Goal: Task Accomplishment & Management: Manage account settings

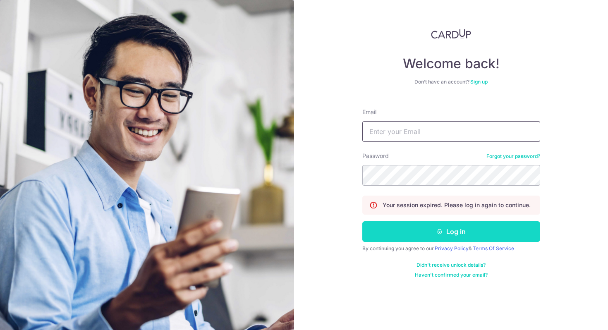
type input "[PERSON_NAME][EMAIL_ADDRESS][PERSON_NAME][DOMAIN_NAME]"
click at [431, 231] on button "Log in" at bounding box center [451, 231] width 178 height 21
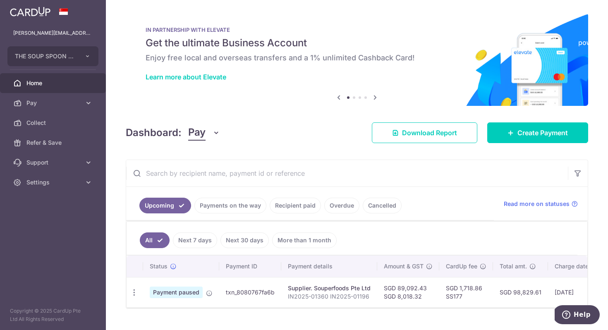
scroll to position [18, 0]
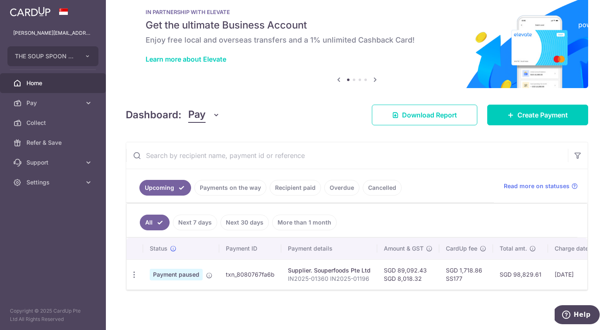
click at [189, 277] on span "Payment paused" at bounding box center [176, 275] width 53 height 12
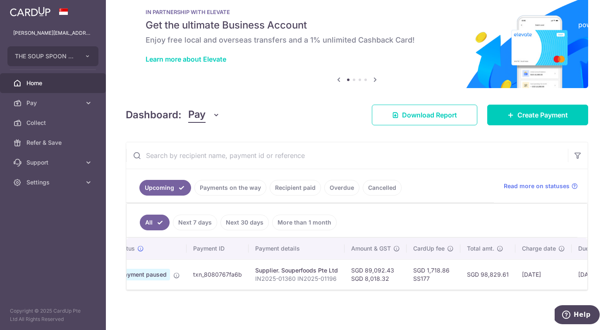
scroll to position [0, 0]
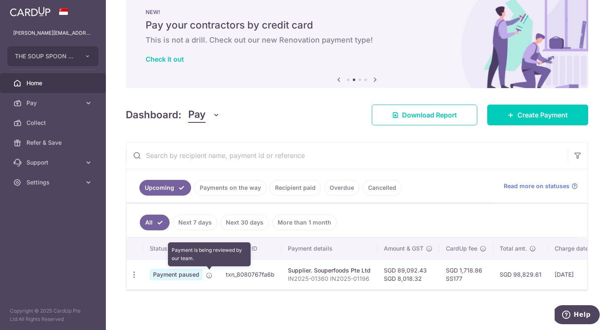
click at [208, 277] on icon at bounding box center [209, 275] width 7 height 7
click at [207, 274] on icon at bounding box center [209, 275] width 7 height 7
click at [210, 272] on icon at bounding box center [209, 275] width 7 height 7
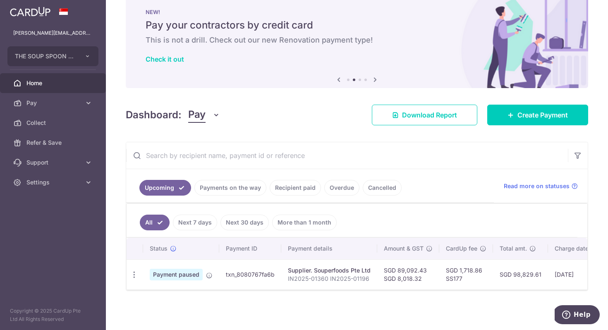
click at [178, 277] on span "Payment paused" at bounding box center [176, 275] width 53 height 12
click at [134, 272] on icon "button" at bounding box center [134, 274] width 9 height 9
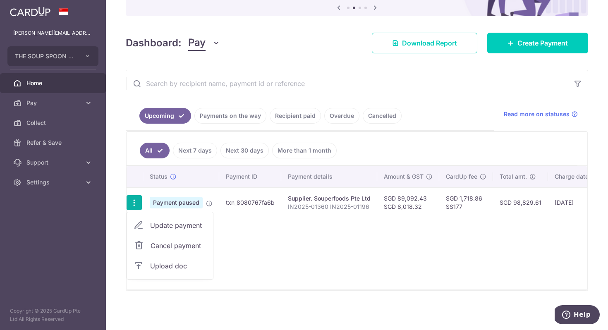
click at [190, 225] on span "Update payment" at bounding box center [178, 225] width 56 height 10
radio input "true"
type input "89,092.43"
type input "8,018.32"
type input "30/09/2025"
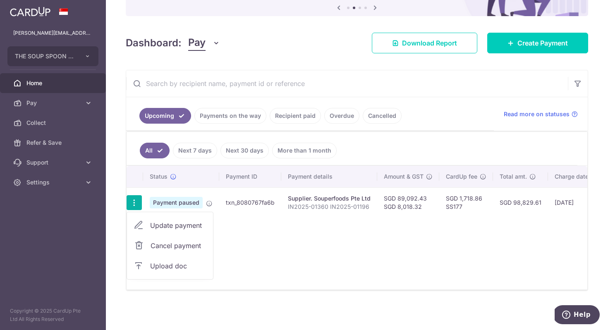
type input "IN2025-01360 IN2025-01196"
type input "Supplier"
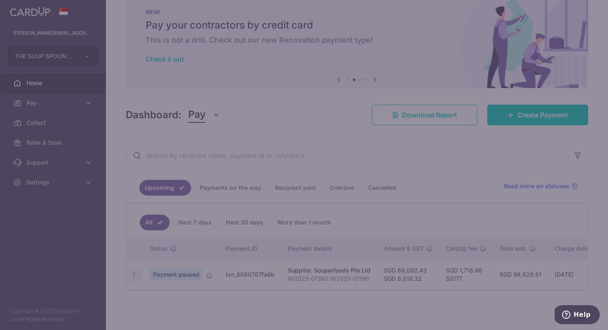
type input "SS177"
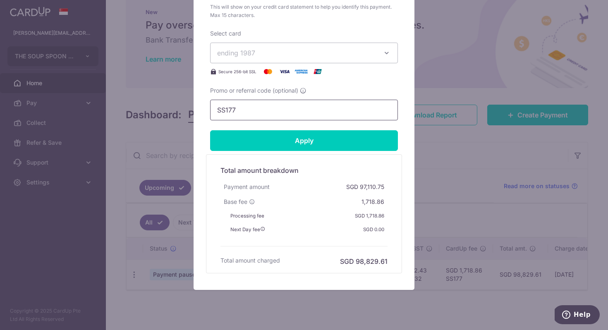
scroll to position [423, 0]
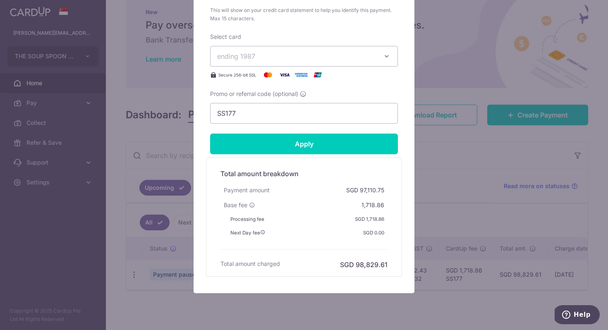
click at [152, 147] on div "Edit payment By clicking apply, you will make changes to all payments to Souper…" at bounding box center [304, 165] width 608 height 330
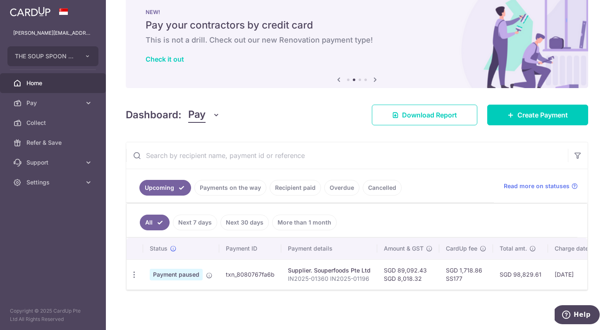
click at [174, 278] on span "Payment paused" at bounding box center [176, 275] width 53 height 12
click at [174, 249] on icon at bounding box center [173, 248] width 7 height 7
click at [207, 279] on td "Payment paused" at bounding box center [181, 274] width 76 height 30
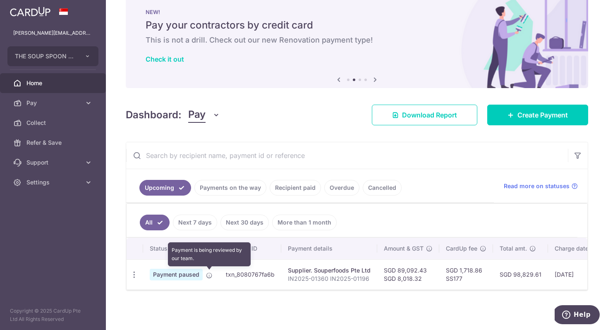
click at [209, 274] on icon at bounding box center [209, 275] width 7 height 7
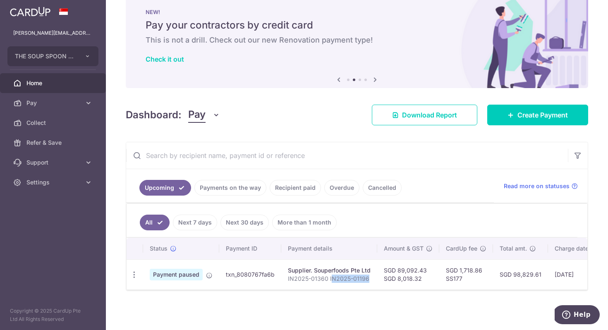
drag, startPoint x: 329, startPoint y: 279, endPoint x: 363, endPoint y: 277, distance: 34.0
click at [365, 277] on p "IN2025-01360 IN2025-01196" at bounding box center [329, 279] width 83 height 8
click at [355, 278] on p "IN2025-01360 IN2025-01196" at bounding box center [329, 279] width 83 height 8
drag, startPoint x: 327, startPoint y: 278, endPoint x: 365, endPoint y: 277, distance: 37.6
click at [365, 277] on p "IN2025-01360 IN2025-01196" at bounding box center [329, 279] width 83 height 8
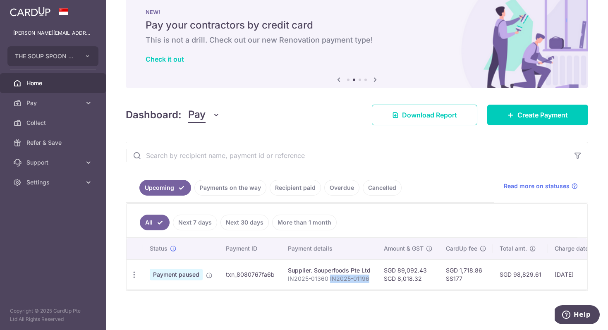
copy p "IN2025-01196"
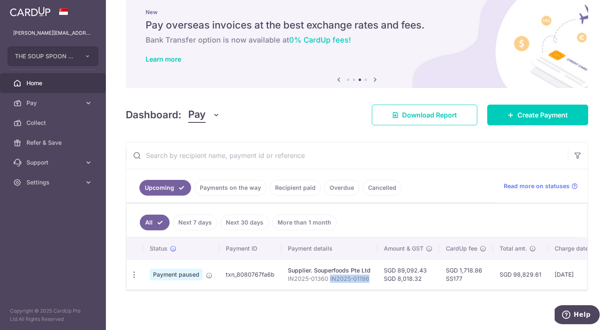
click at [328, 278] on p "IN2025-01360 IN2025-01196" at bounding box center [329, 279] width 83 height 8
click at [327, 278] on p "IN2025-01360 IN2025-01196" at bounding box center [329, 279] width 83 height 8
drag, startPoint x: 325, startPoint y: 278, endPoint x: 285, endPoint y: 277, distance: 40.1
click at [285, 277] on td "Supplier. Souperfoods Pte Ltd IN2025-01360 IN2025-01196" at bounding box center [329, 274] width 96 height 30
copy p "IN2025-01360"
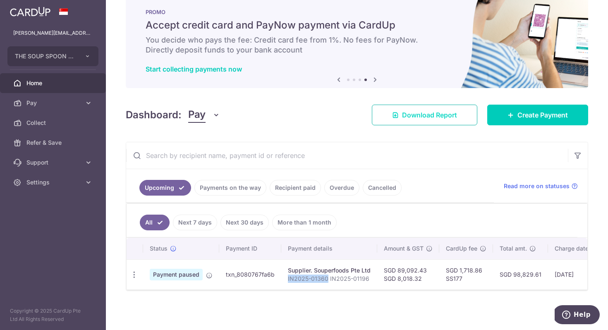
click at [453, 113] on span "Download Report" at bounding box center [429, 115] width 55 height 10
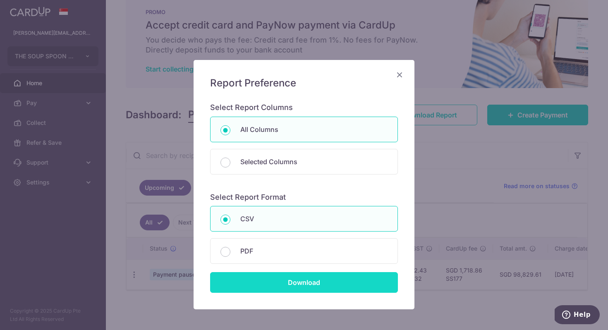
click at [254, 279] on input "Download" at bounding box center [304, 282] width 188 height 21
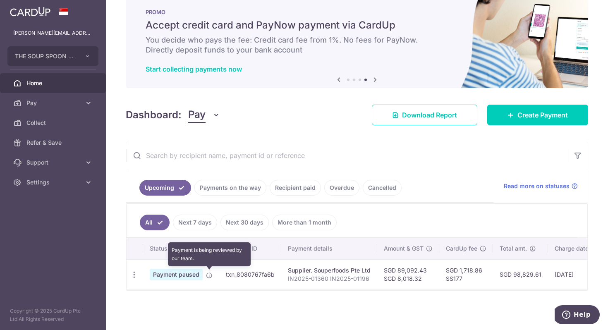
click at [210, 275] on icon at bounding box center [209, 275] width 7 height 7
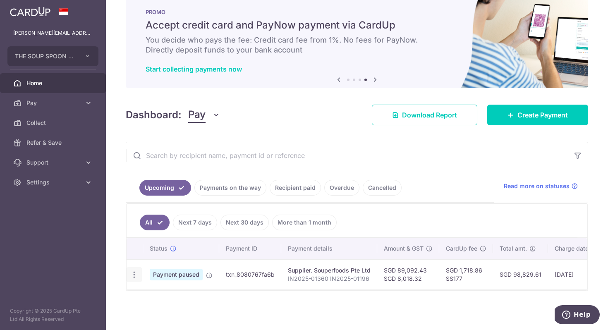
click at [135, 273] on icon "button" at bounding box center [134, 274] width 9 height 9
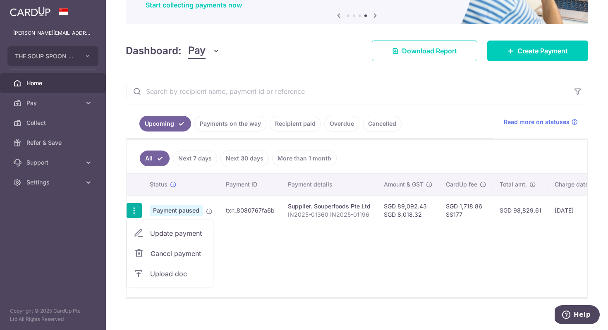
click at [172, 233] on span "Update payment" at bounding box center [178, 233] width 56 height 10
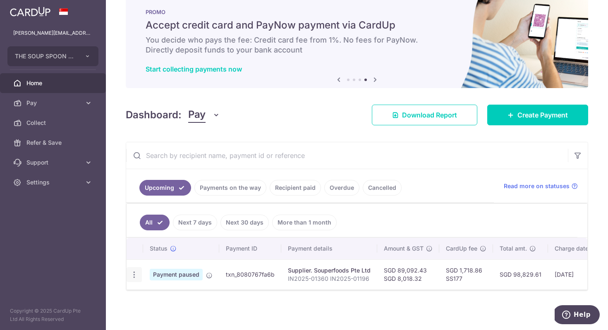
radio input "true"
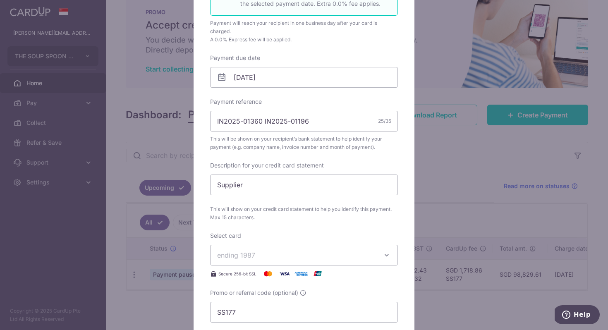
scroll to position [225, 0]
click at [260, 121] on input "IN2025-01360 IN2025-01196" at bounding box center [304, 120] width 188 height 21
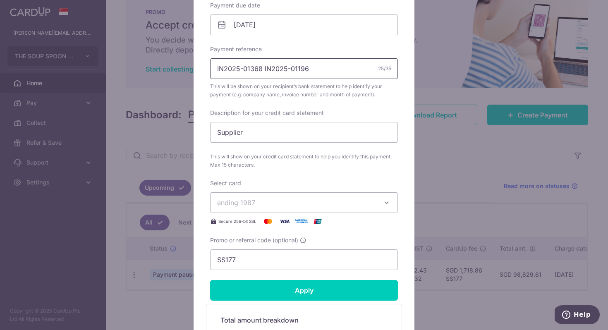
scroll to position [288, 0]
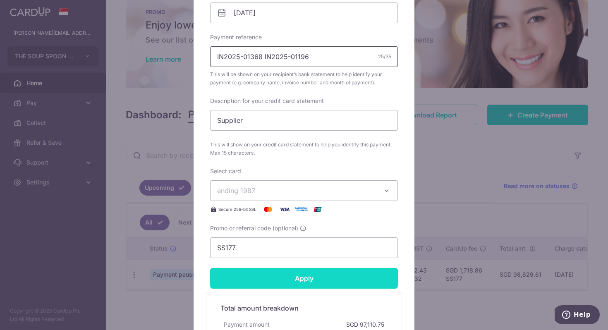
type input "IN2025-01368 IN2025-01196"
click at [299, 282] on input "Apply" at bounding box center [304, 278] width 188 height 21
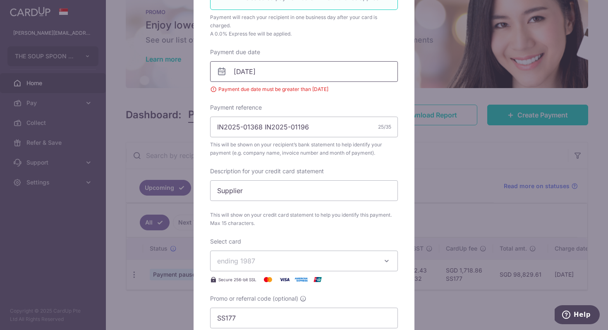
scroll to position [229, 0]
click at [308, 81] on input "30/09/2025" at bounding box center [304, 72] width 188 height 21
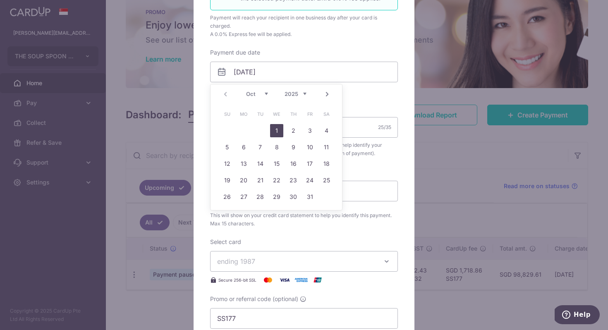
click at [321, 45] on div "Enter payment amount 89,092.43 89092.43 SGD To change the payment amount, pleas…" at bounding box center [304, 96] width 188 height 465
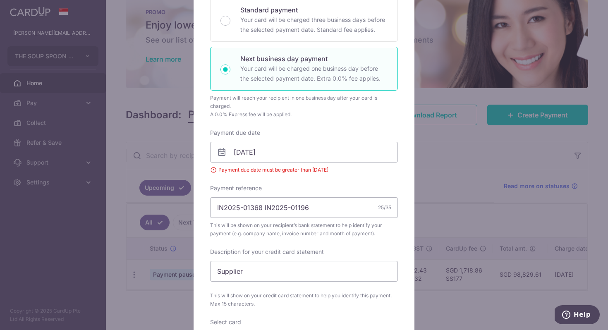
scroll to position [158, 0]
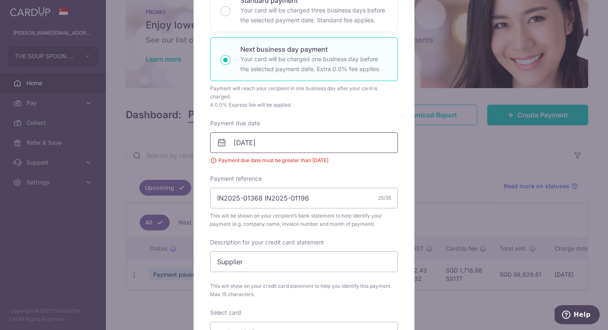
click at [303, 146] on input "30/09/2025" at bounding box center [304, 142] width 188 height 21
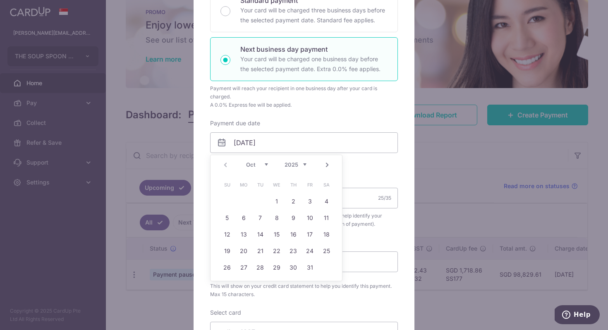
click at [317, 119] on div "Payment due date 30/09/2025 Payment due date must be greater than 30/09/2025 Yo…" at bounding box center [304, 141] width 188 height 45
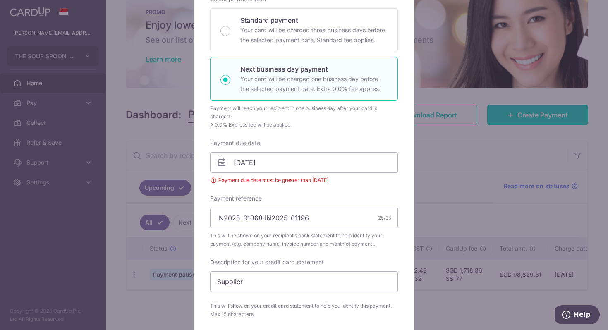
scroll to position [0, 0]
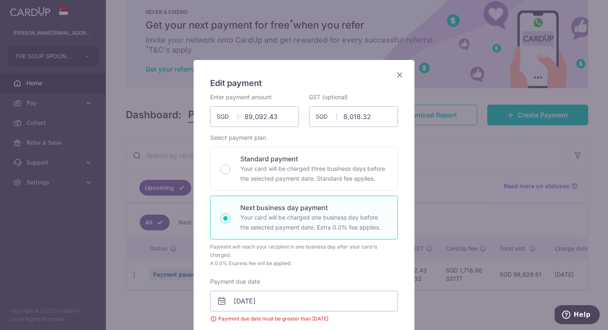
click at [401, 74] on icon "Close" at bounding box center [399, 74] width 10 height 10
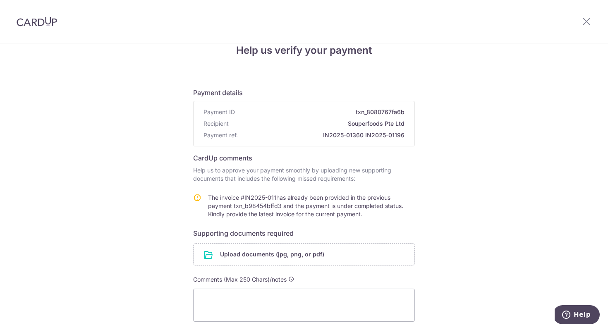
scroll to position [85, 0]
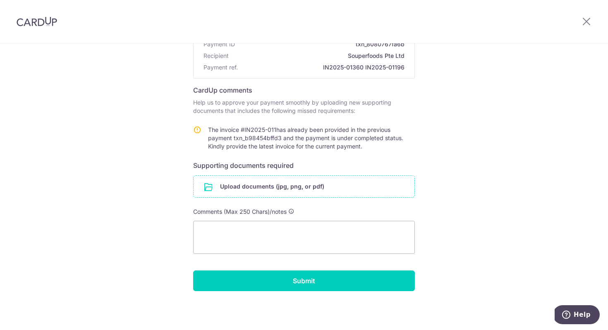
click at [288, 187] on input "file" at bounding box center [303, 186] width 221 height 21
drag, startPoint x: 363, startPoint y: 67, endPoint x: 318, endPoint y: 68, distance: 44.7
click at [318, 67] on span "IN2025-01360 IN2025-01196" at bounding box center [322, 67] width 163 height 8
copy span "IN2025-01360"
click at [306, 186] on input "file" at bounding box center [303, 186] width 221 height 21
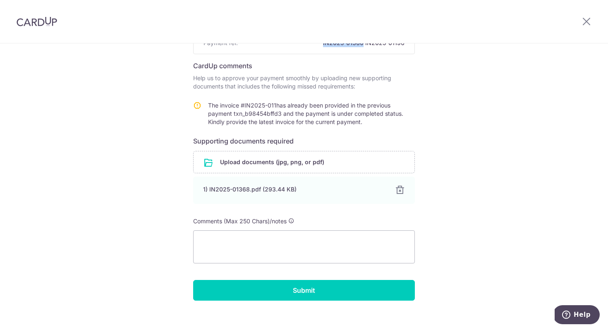
scroll to position [110, 0]
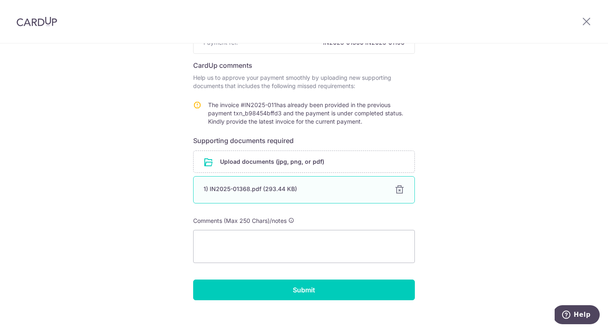
click at [409, 192] on div "1) IN2025-01368.pdf (293.44 KB) 100% Done Download" at bounding box center [304, 189] width 222 height 27
click at [399, 189] on div at bounding box center [399, 190] width 10 height 10
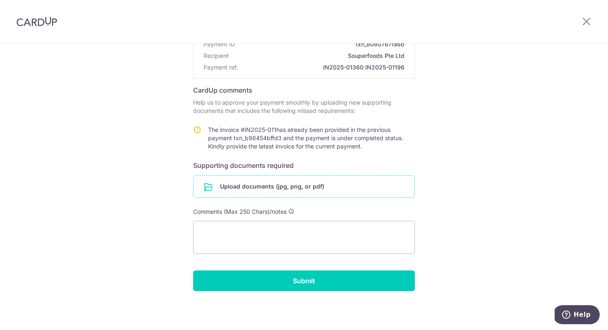
click at [321, 190] on input "file" at bounding box center [303, 186] width 221 height 21
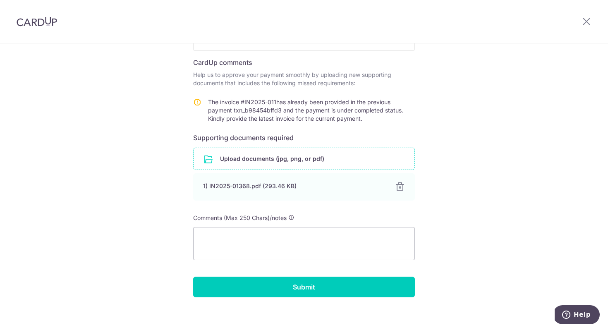
scroll to position [117, 0]
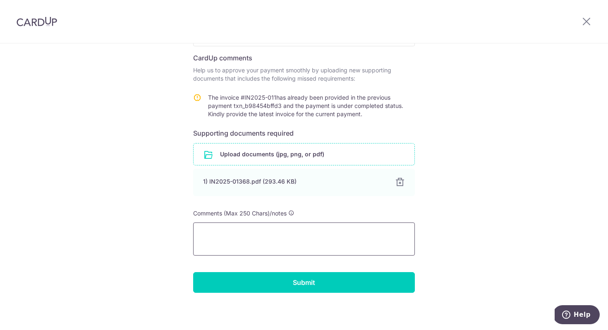
click at [362, 241] on textarea at bounding box center [304, 238] width 222 height 33
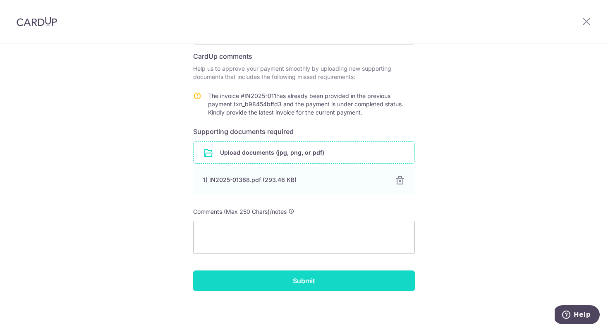
click at [332, 286] on input "Submit" at bounding box center [304, 280] width 222 height 21
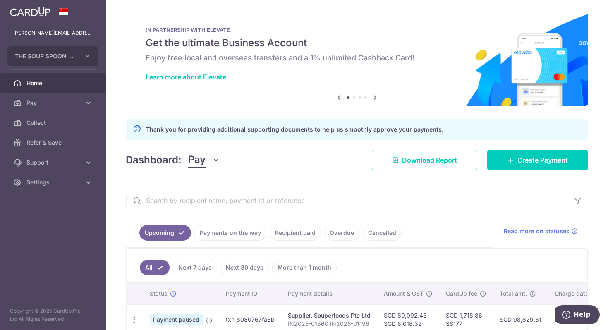
scroll to position [45, 0]
